Goal: Task Accomplishment & Management: Manage account settings

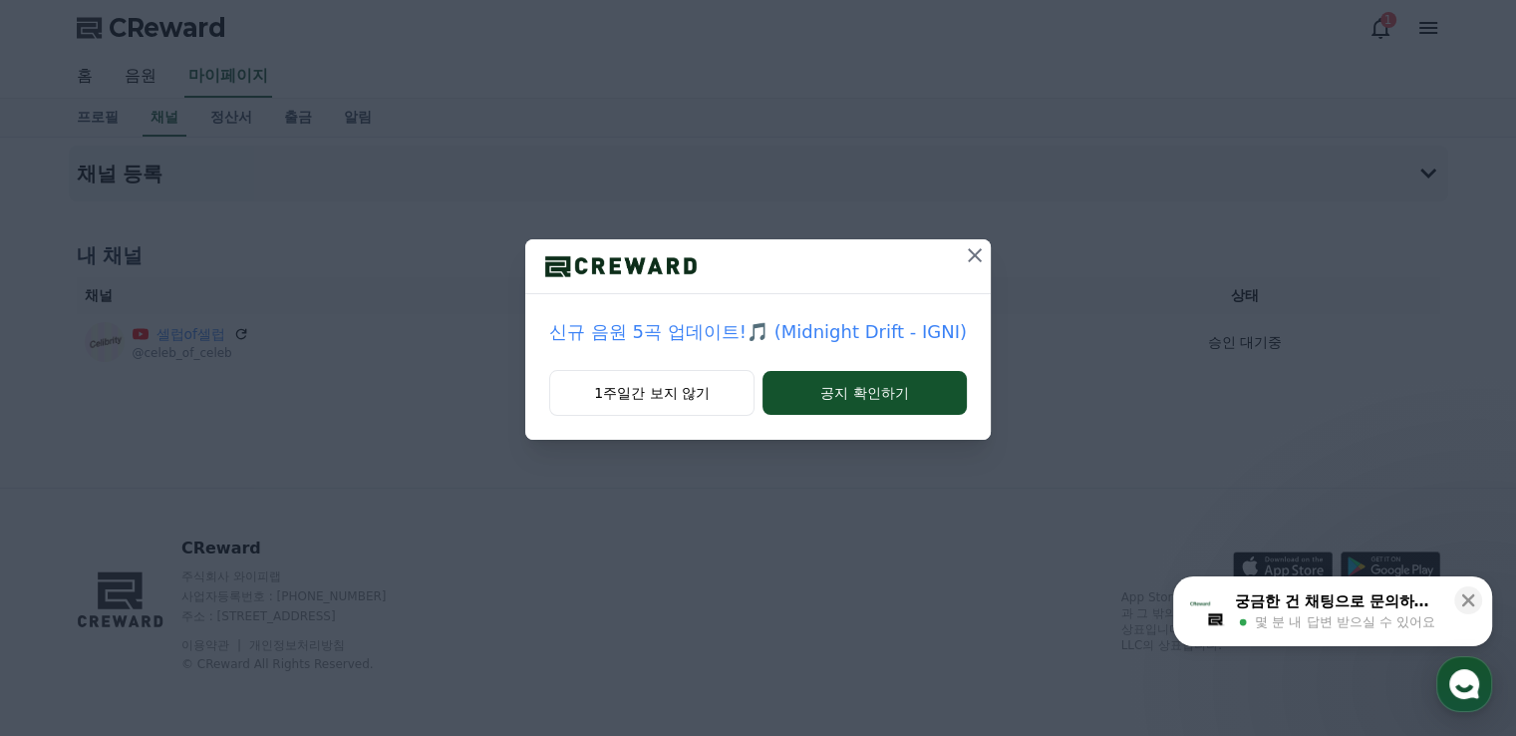
click at [963, 256] on icon at bounding box center [975, 255] width 24 height 24
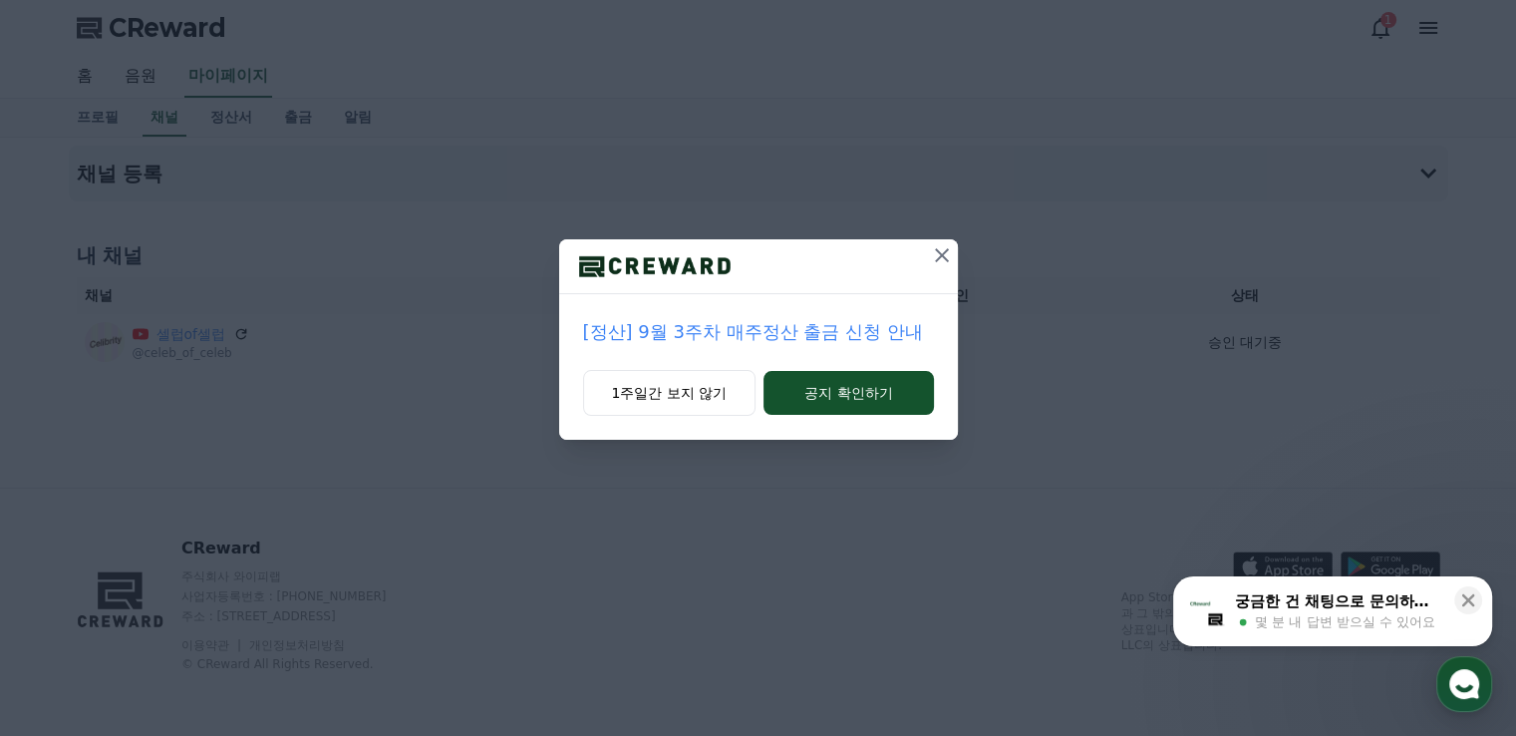
click at [940, 256] on icon at bounding box center [942, 255] width 14 height 14
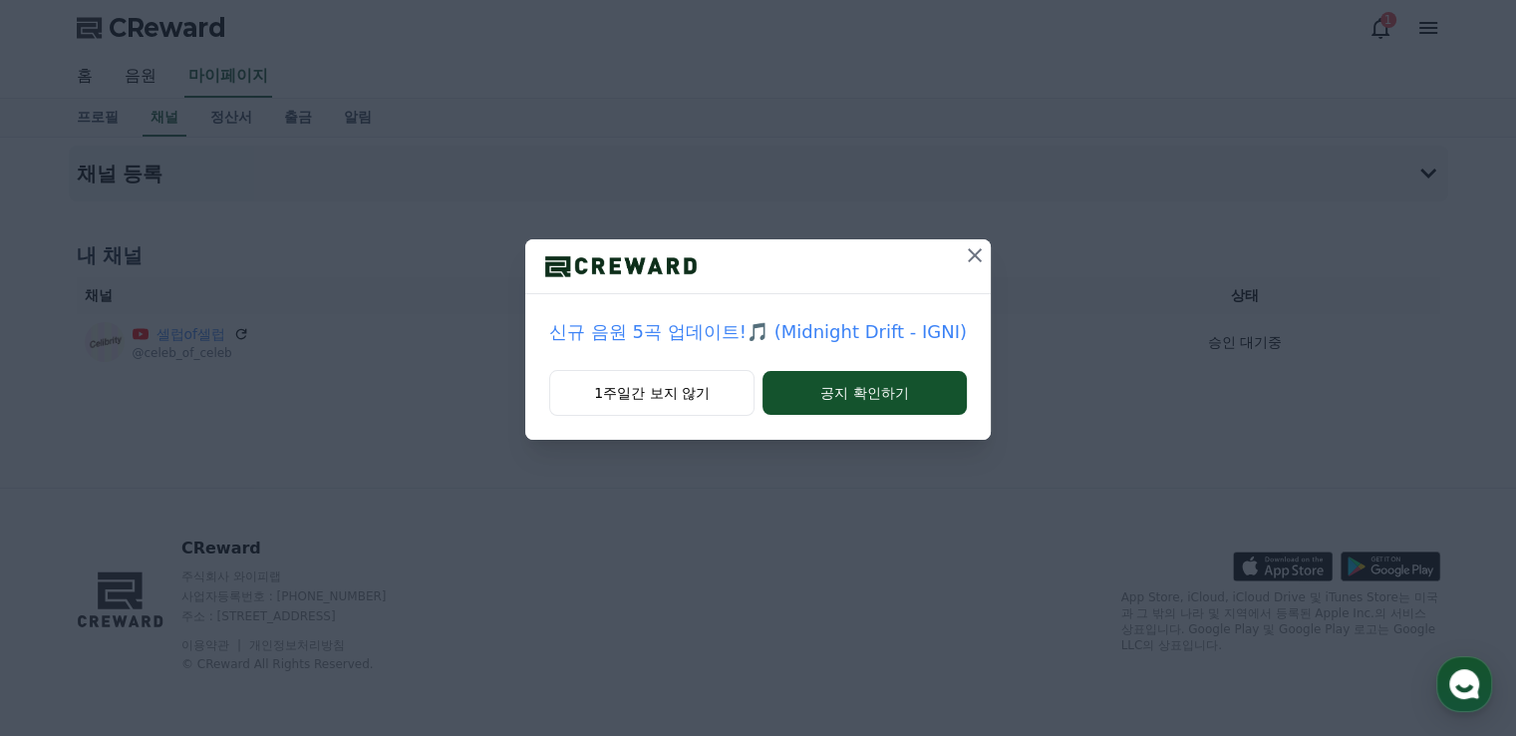
click at [966, 252] on icon at bounding box center [975, 255] width 24 height 24
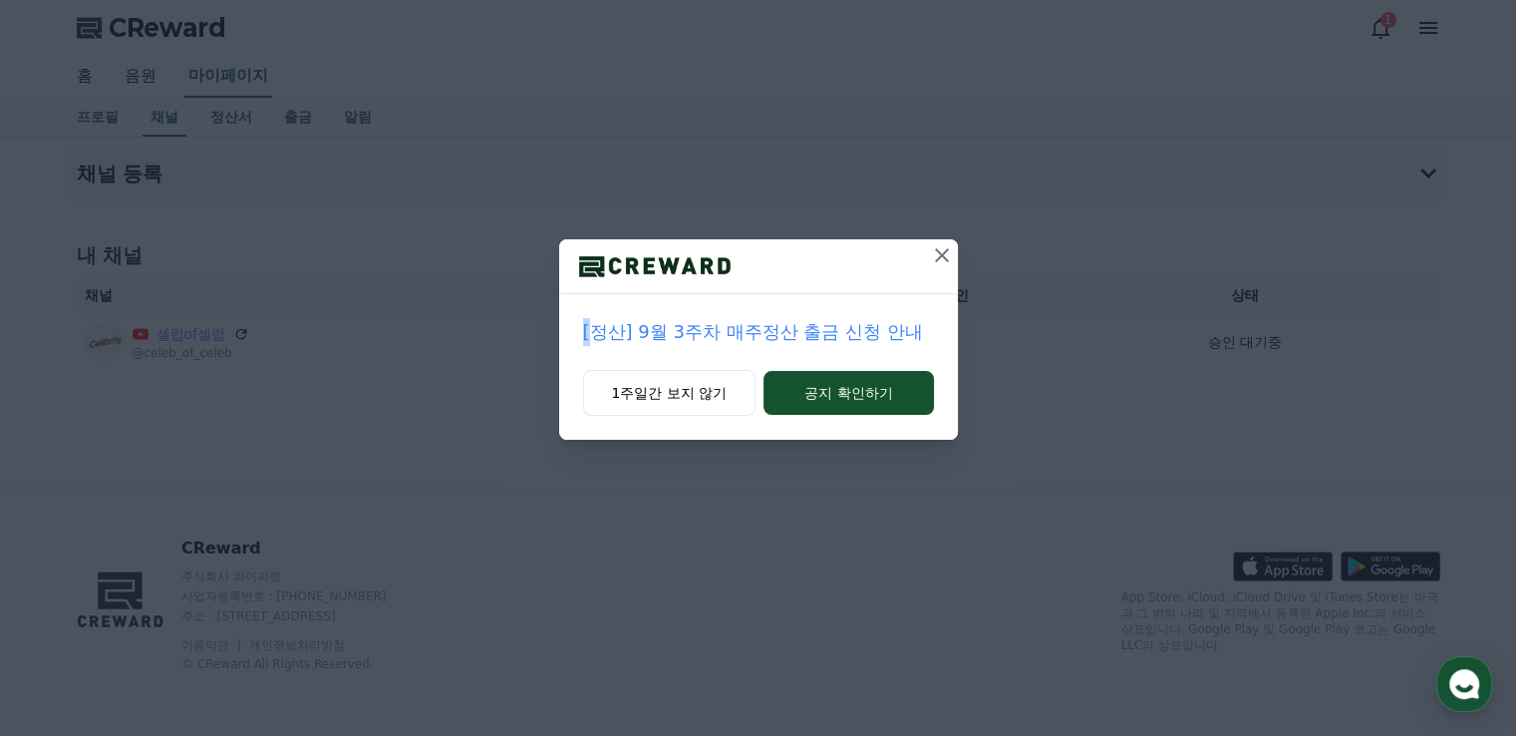
click at [966, 252] on div "[정산] 9월 3주차 매주정산 출금 신청 안내 1주일간 보지 않기 공지 확인하기" at bounding box center [758, 235] width 1516 height 471
click at [948, 254] on icon at bounding box center [942, 255] width 24 height 24
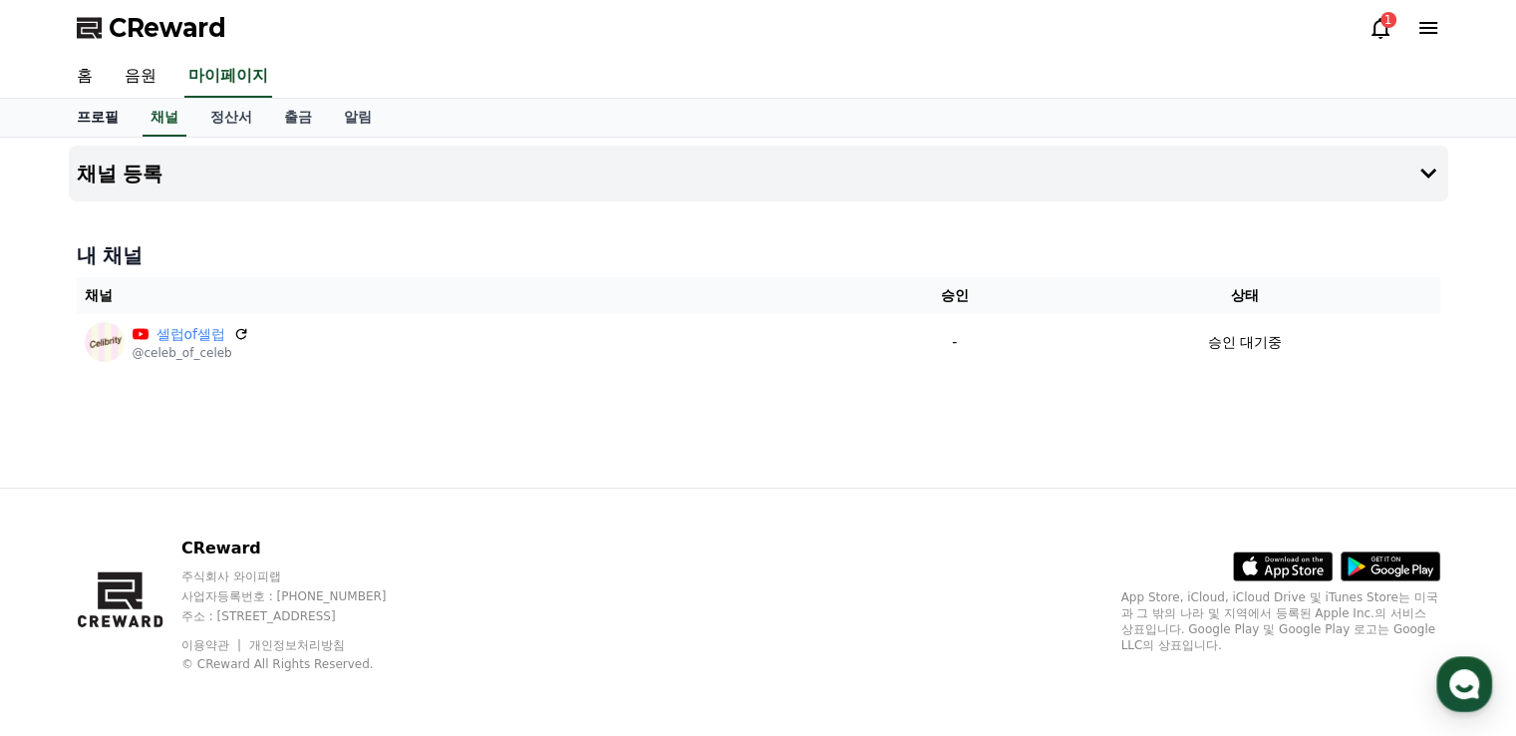
click at [103, 120] on link "프로필" at bounding box center [98, 118] width 74 height 38
select select "**********"
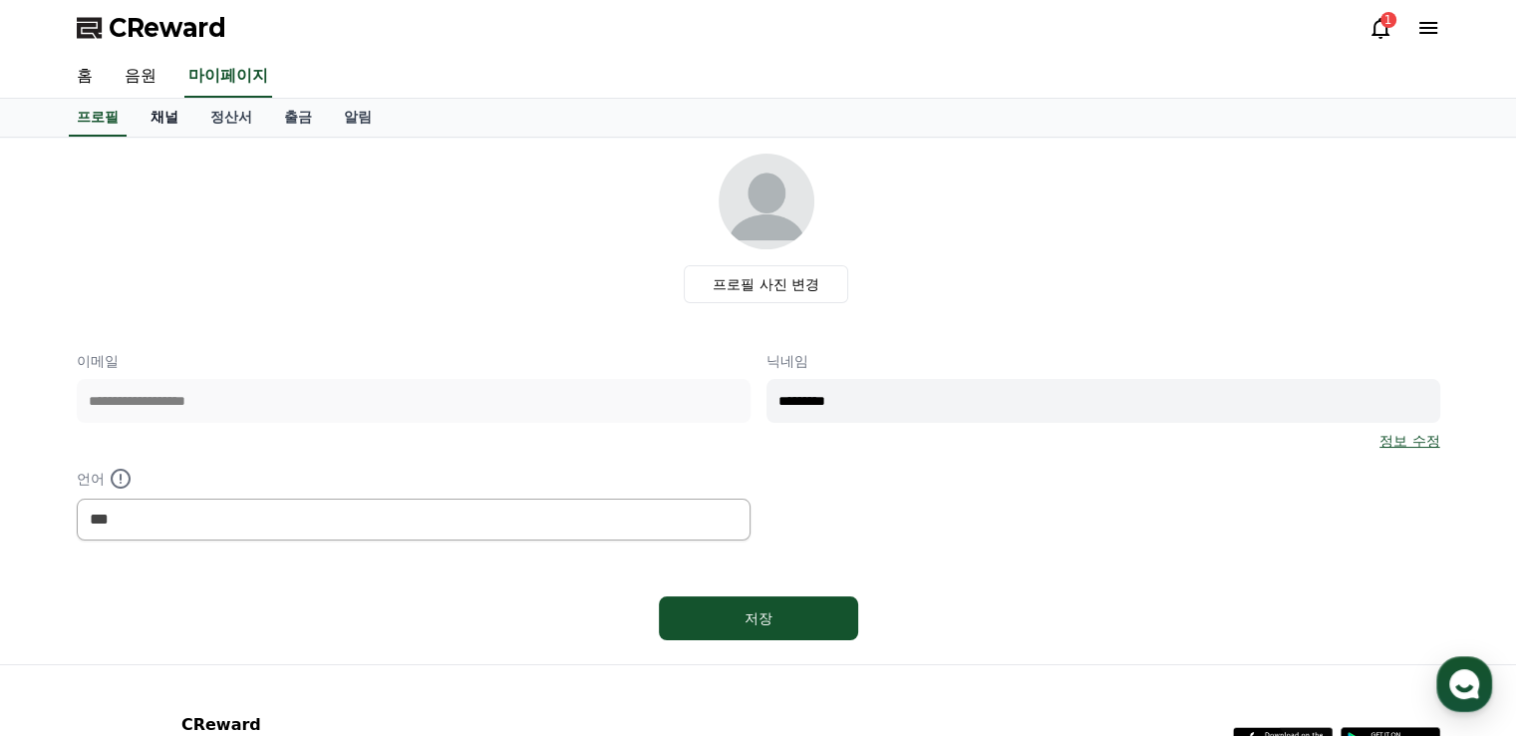
click at [157, 125] on link "채널" at bounding box center [165, 118] width 60 height 38
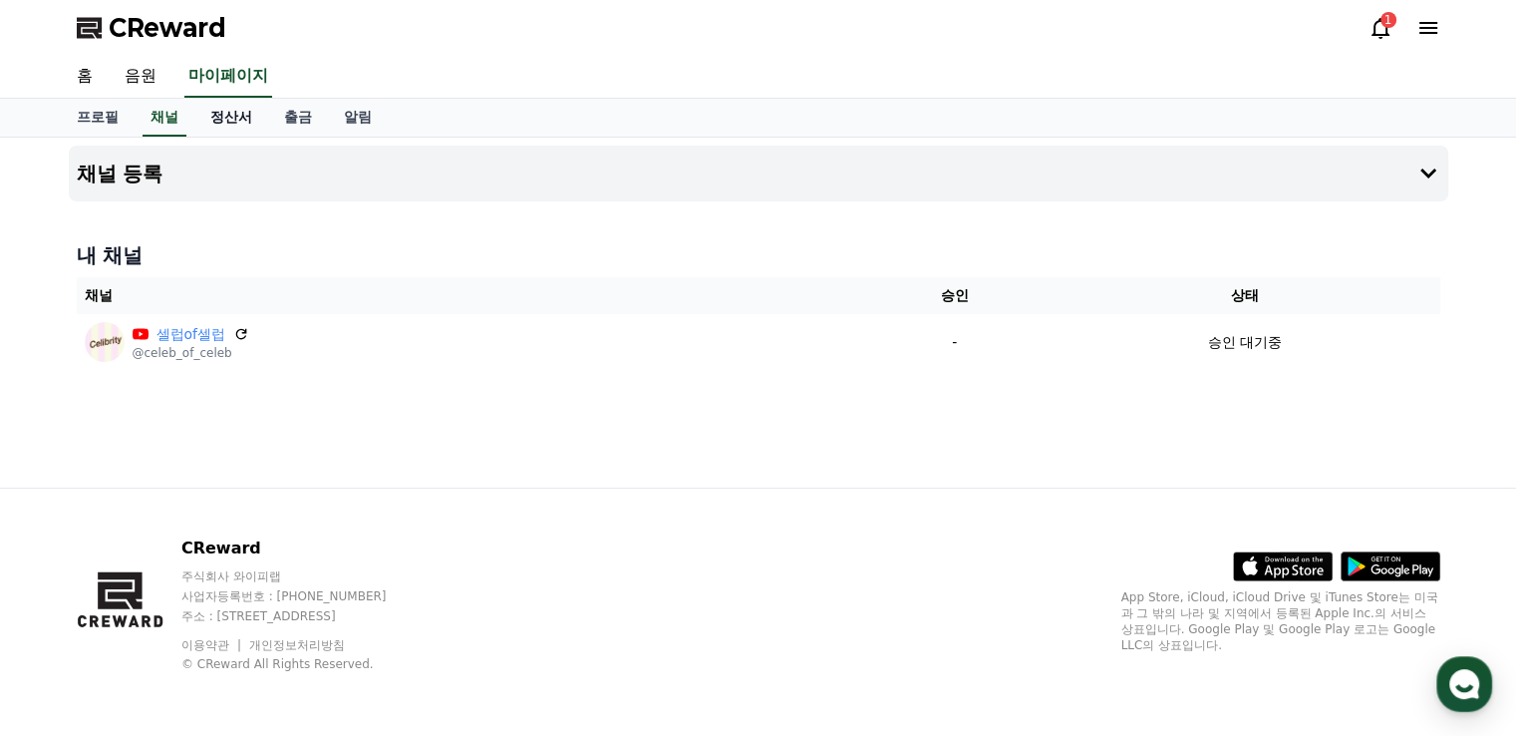
click at [202, 125] on link "정산서" at bounding box center [231, 118] width 74 height 38
